Goal: Use online tool/utility: Utilize a website feature to perform a specific function

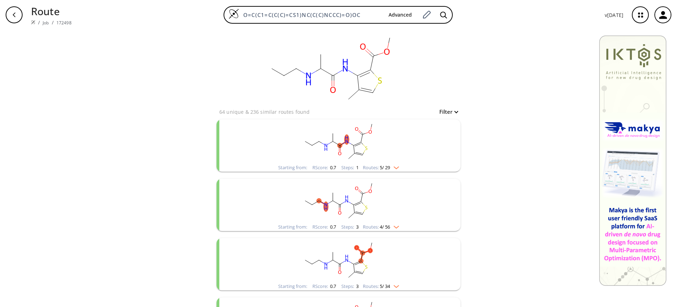
click at [369, 132] on icon "clusters" at bounding box center [370, 132] width 3 height 4
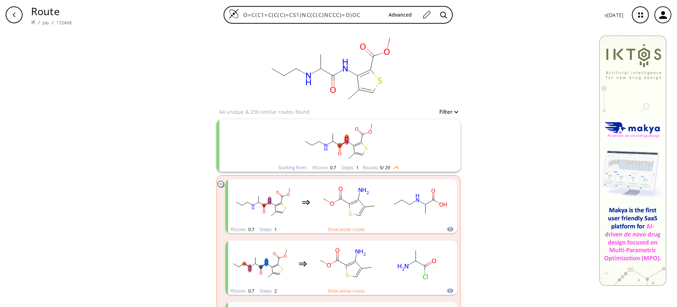
scroll to position [88, 0]
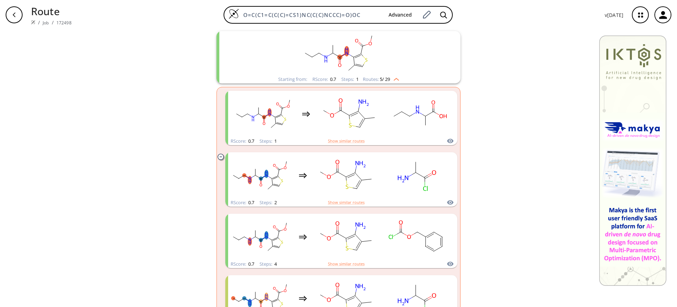
click at [349, 41] on rect "clusters" at bounding box center [338, 53] width 183 height 44
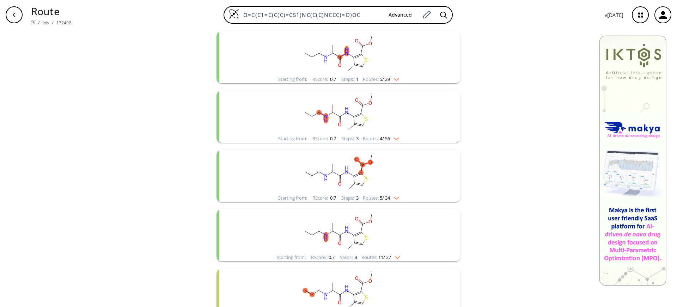
scroll to position [132, 0]
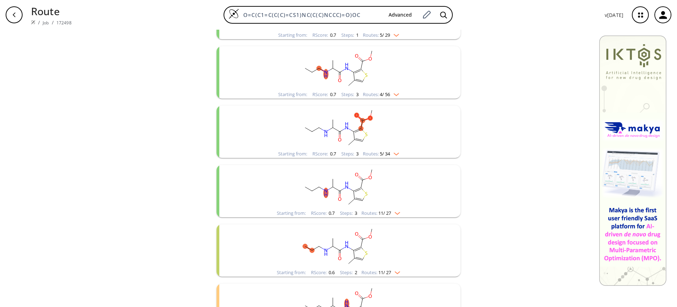
click at [355, 131] on rect "clusters" at bounding box center [338, 128] width 183 height 44
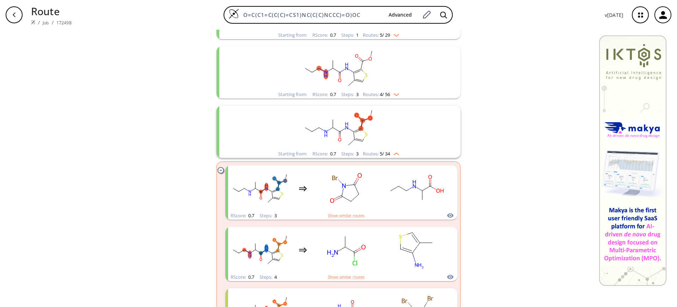
click at [355, 131] on rect "clusters" at bounding box center [338, 128] width 183 height 44
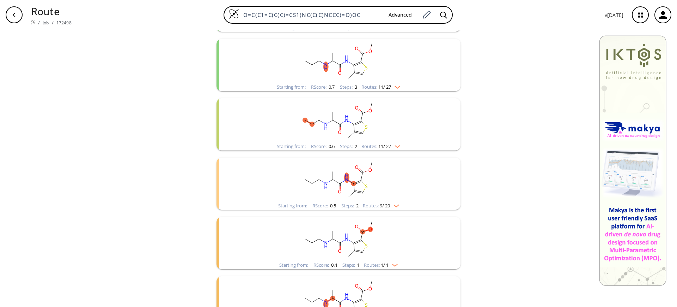
scroll to position [265, 0]
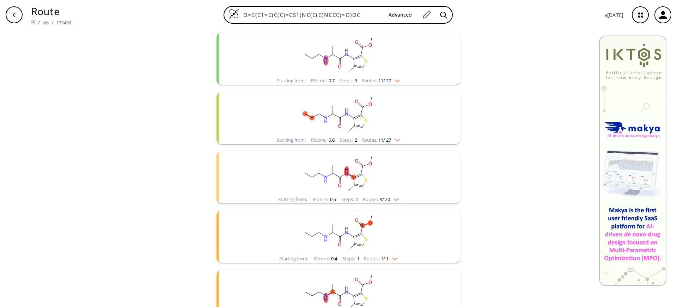
click at [351, 53] on rect "clusters" at bounding box center [338, 54] width 183 height 44
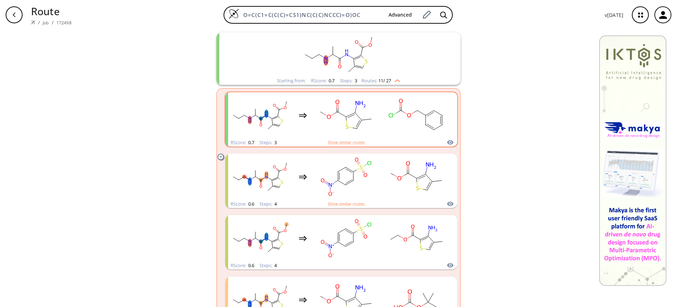
scroll to position [0, 0]
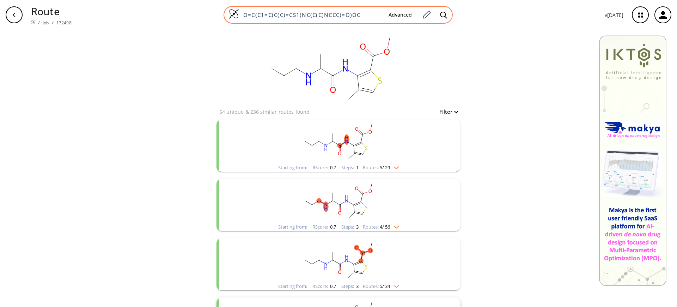
click at [369, 11] on input "O=C(C1=C(C(C)=CS1)NC(C(C)NCCC)=O)OC" at bounding box center [311, 14] width 144 height 7
drag, startPoint x: 369, startPoint y: 11, endPoint x: 241, endPoint y: 12, distance: 128.8
click at [241, 12] on input "O=C(C1=C(C(C)=CS1)NC(C(C)NCCC)=O)OC" at bounding box center [311, 14] width 144 height 7
paste input "OC)C1=C(N)C(C)=CS1"
type input "O=C(OC)C1=C(N)C(C)=CS1"
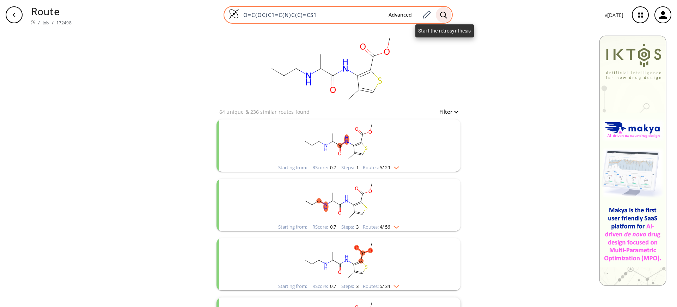
click at [440, 14] on div at bounding box center [444, 15] width 16 height 16
